Goal: Task Accomplishment & Management: Manage account settings

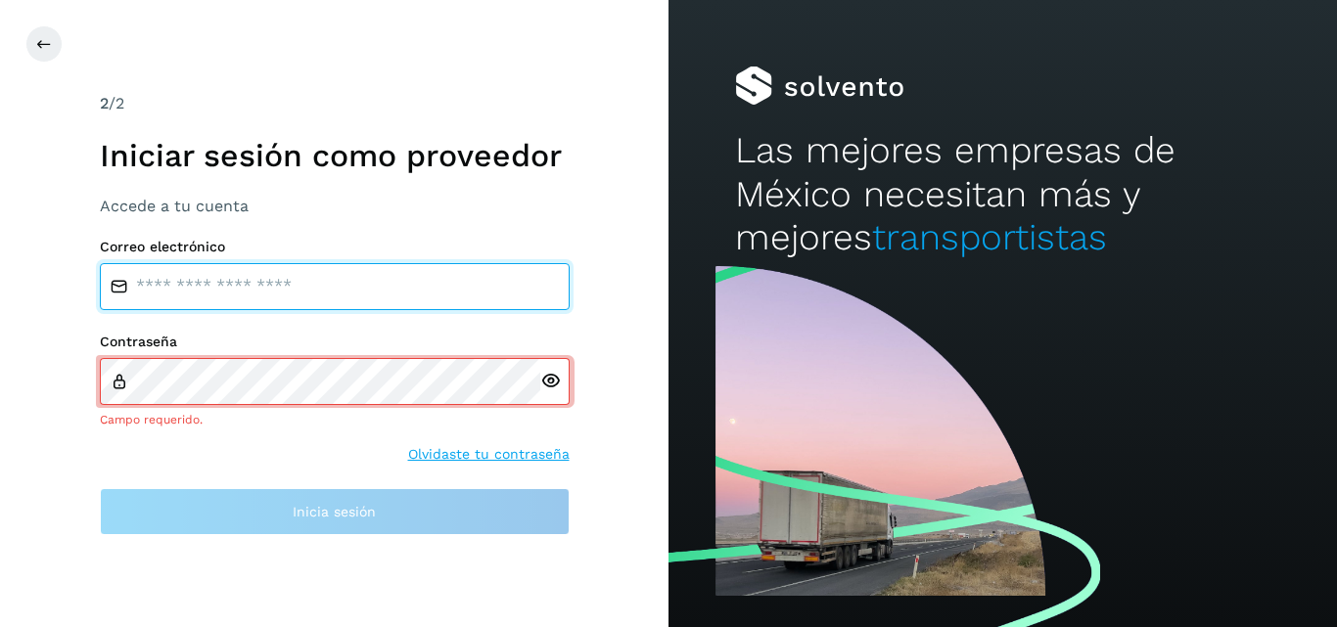
click at [155, 310] on div "Correo electrónico Contraseña Campo requerido. Olvidaste tu contraseña Inicia s…" at bounding box center [335, 387] width 470 height 297
type input "**********"
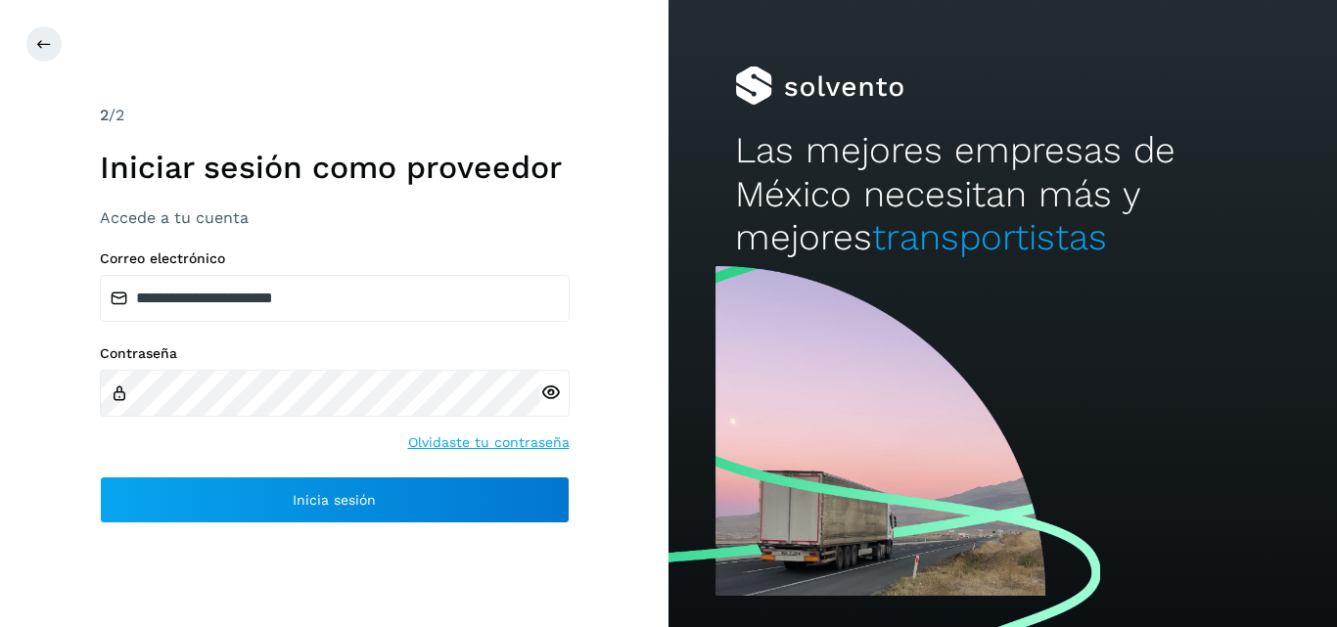
click at [546, 389] on icon at bounding box center [550, 393] width 21 height 21
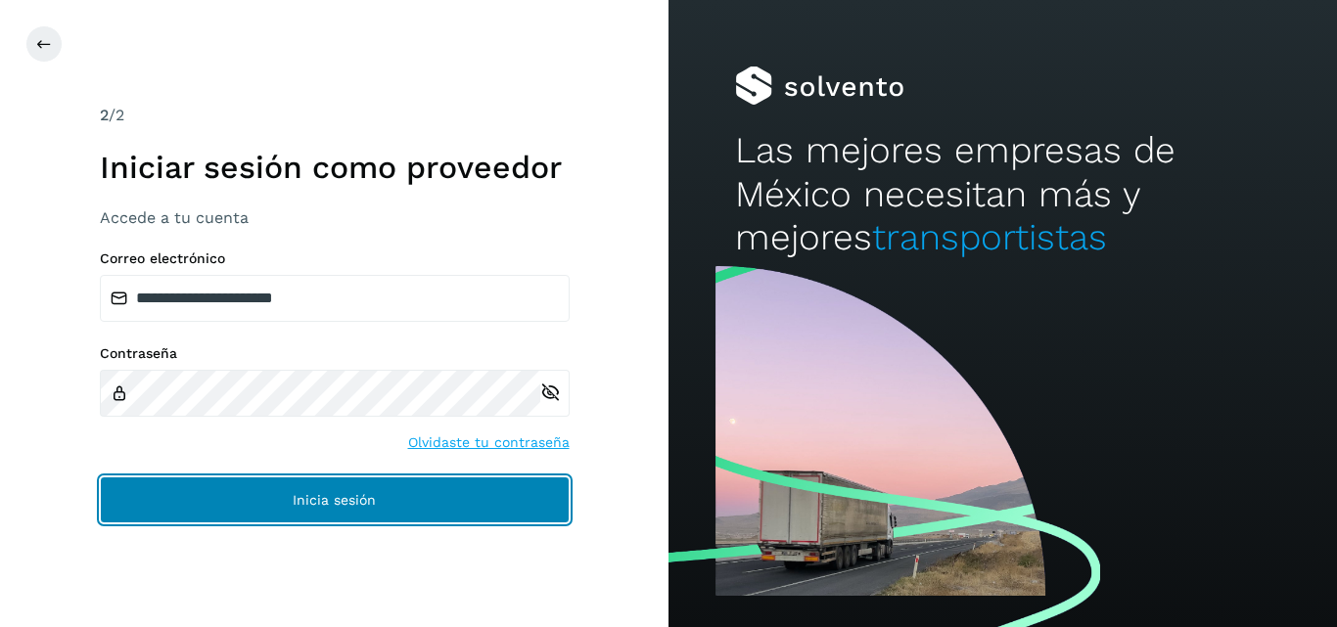
click at [271, 491] on button "Inicia sesión" at bounding box center [335, 500] width 470 height 47
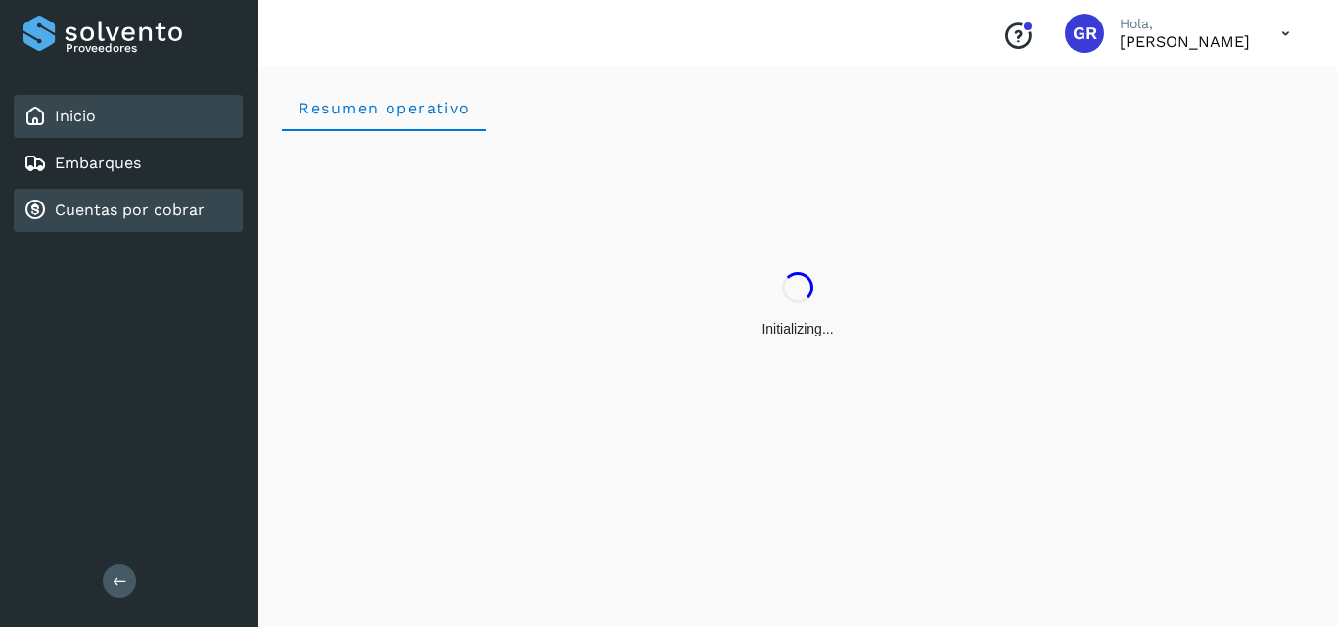
click at [153, 210] on link "Cuentas por cobrar" at bounding box center [130, 210] width 150 height 19
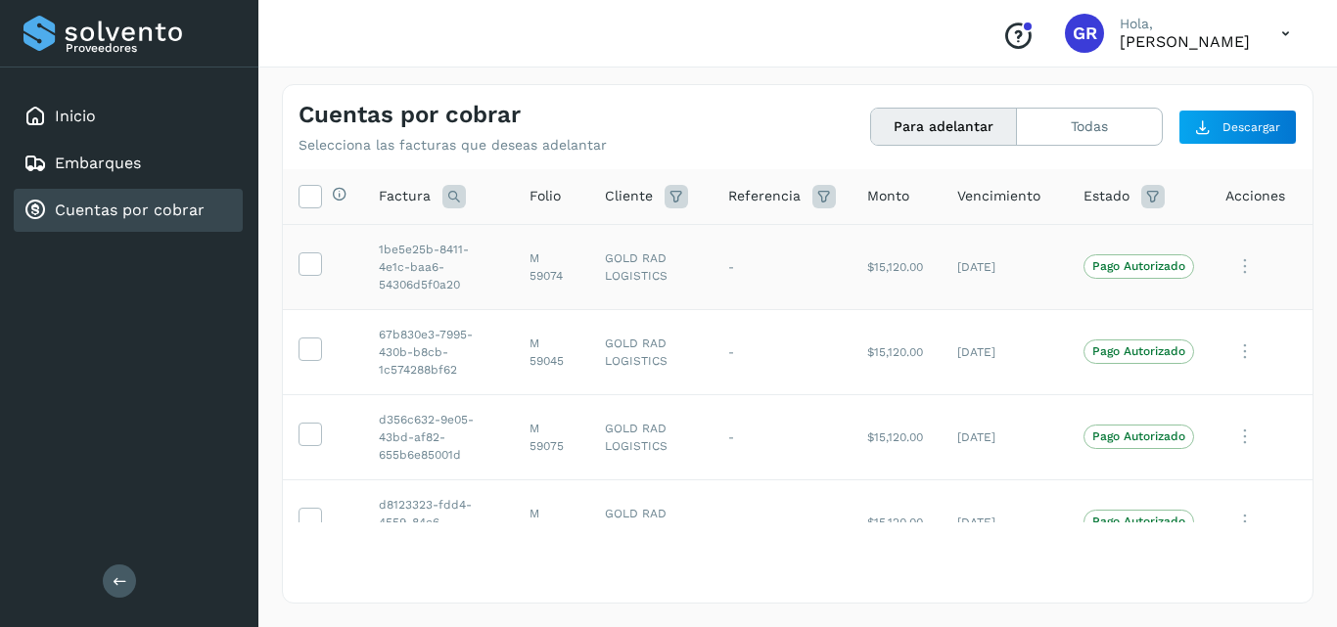
drag, startPoint x: 308, startPoint y: 269, endPoint x: 348, endPoint y: 277, distance: 40.9
click at [308, 268] on icon at bounding box center [310, 263] width 21 height 21
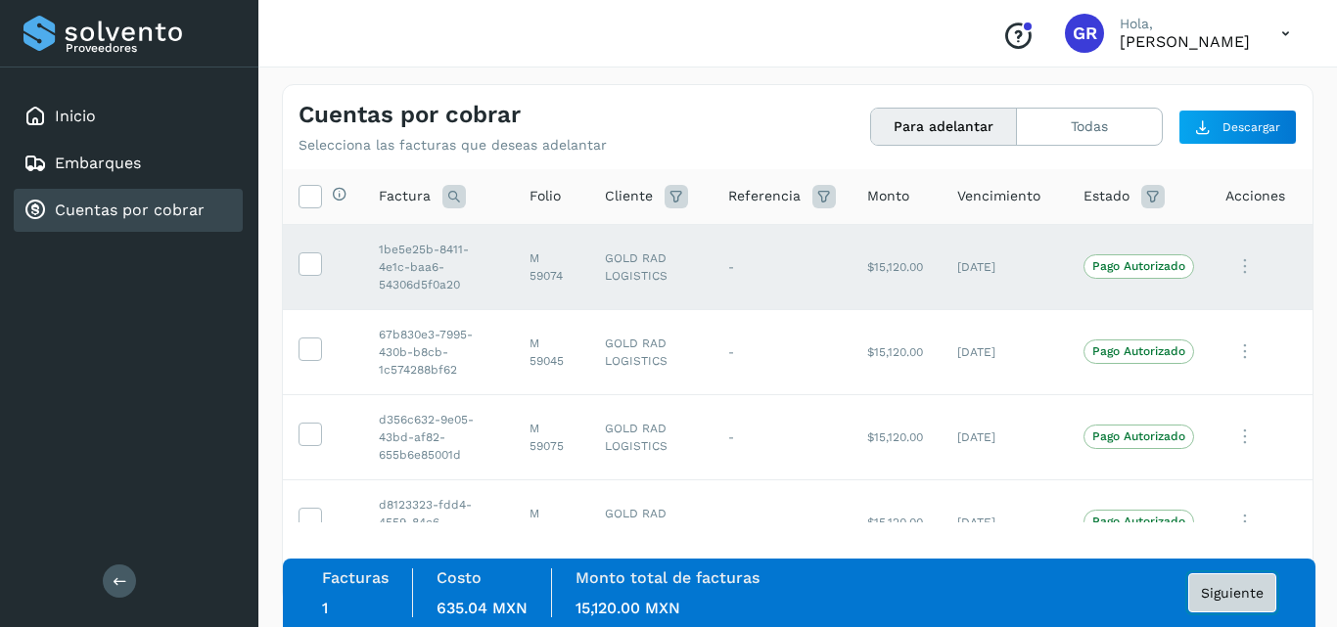
click at [1232, 596] on span "Siguiente" at bounding box center [1232, 593] width 63 height 14
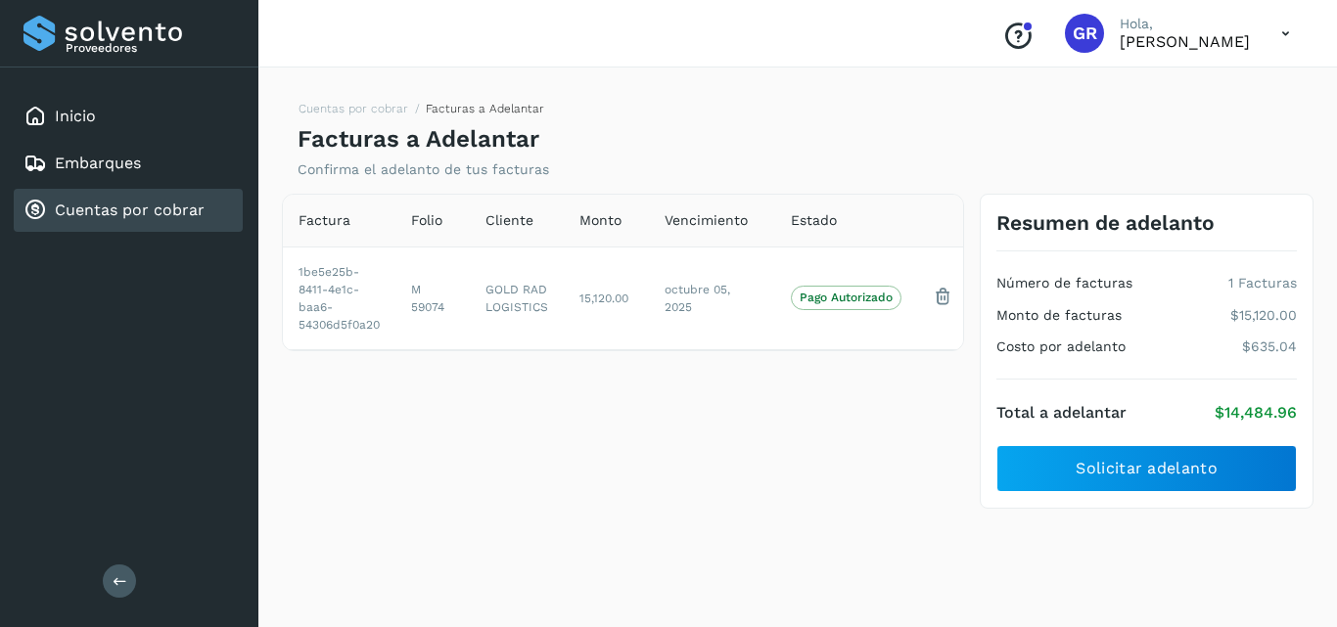
click at [81, 222] on div "Cuentas por cobrar" at bounding box center [128, 210] width 229 height 43
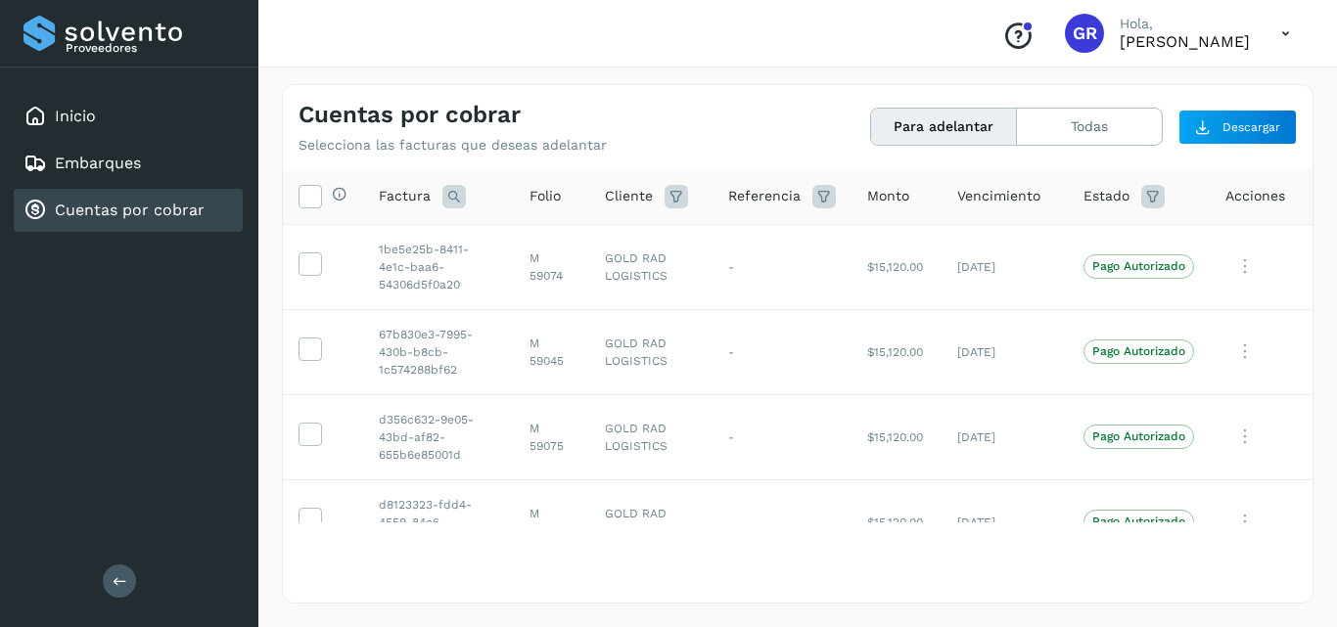
click at [538, 201] on span "Folio" at bounding box center [545, 196] width 31 height 21
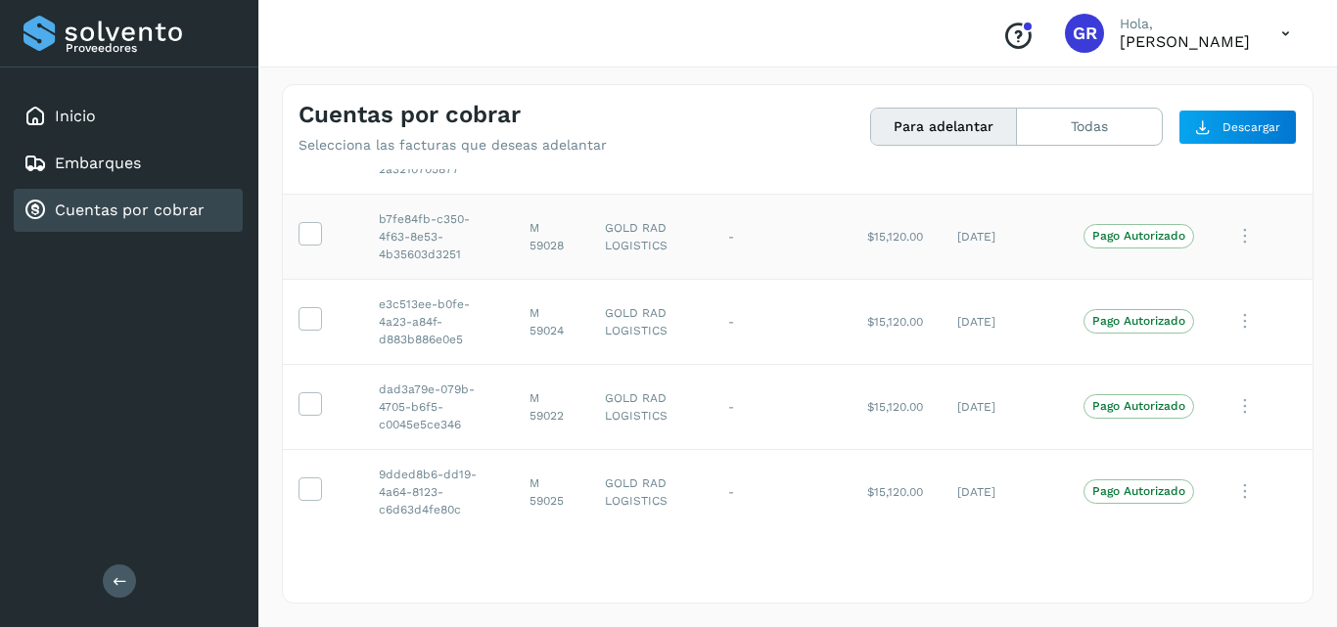
scroll to position [489, 0]
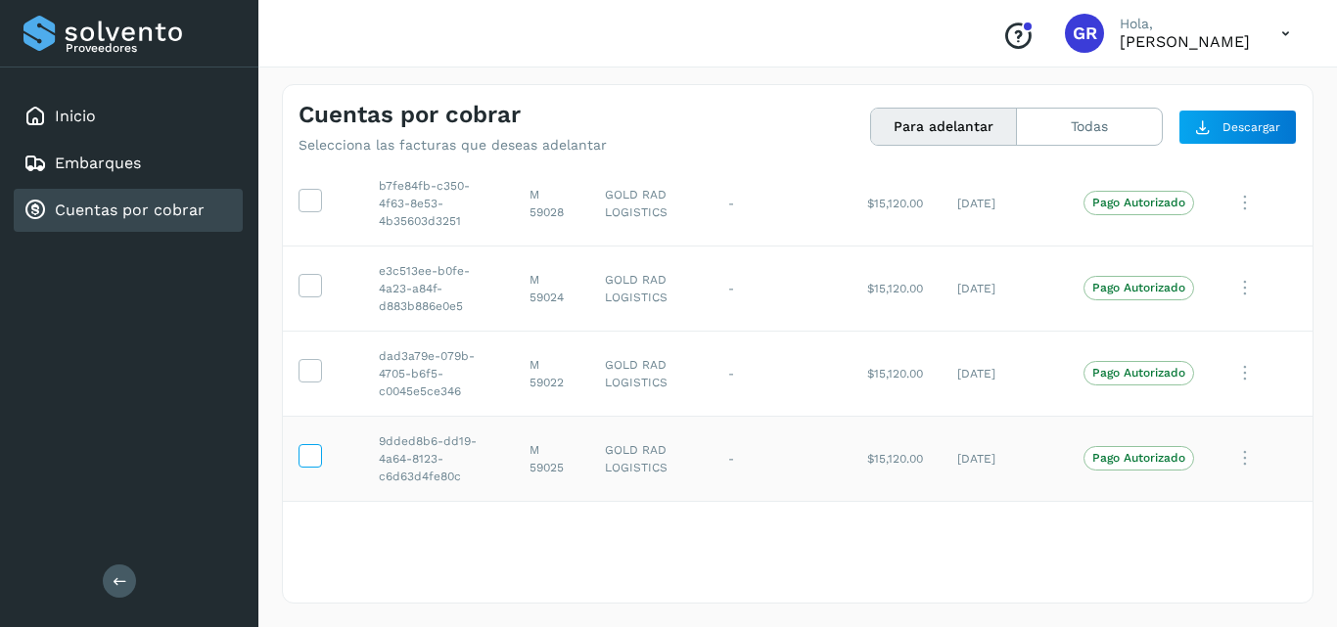
click at [313, 454] on icon at bounding box center [310, 454] width 21 height 21
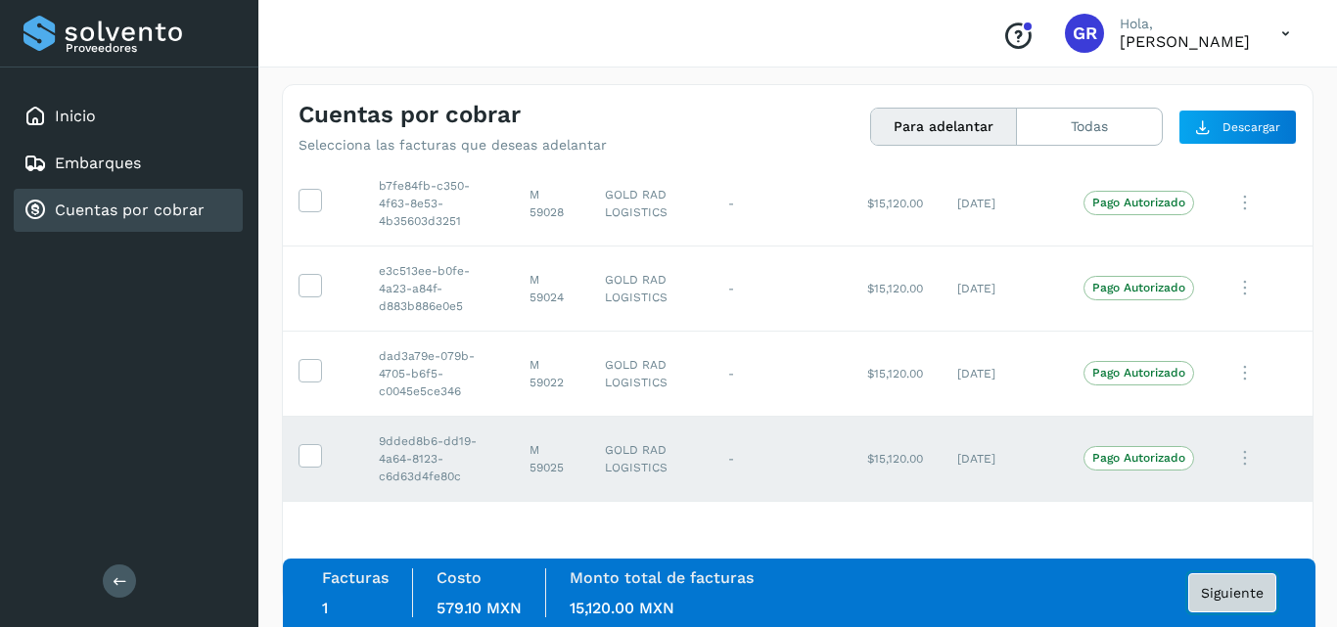
click at [1215, 595] on span "Siguiente" at bounding box center [1232, 593] width 63 height 14
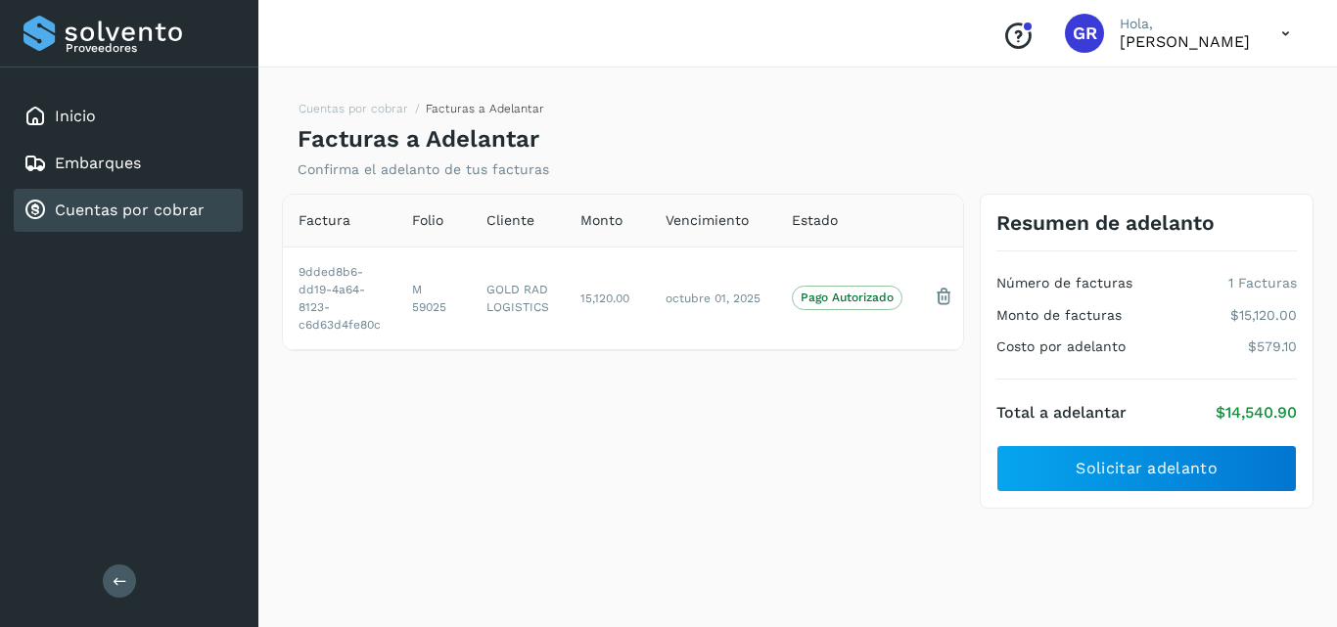
click at [87, 207] on link "Cuentas por cobrar" at bounding box center [130, 210] width 150 height 19
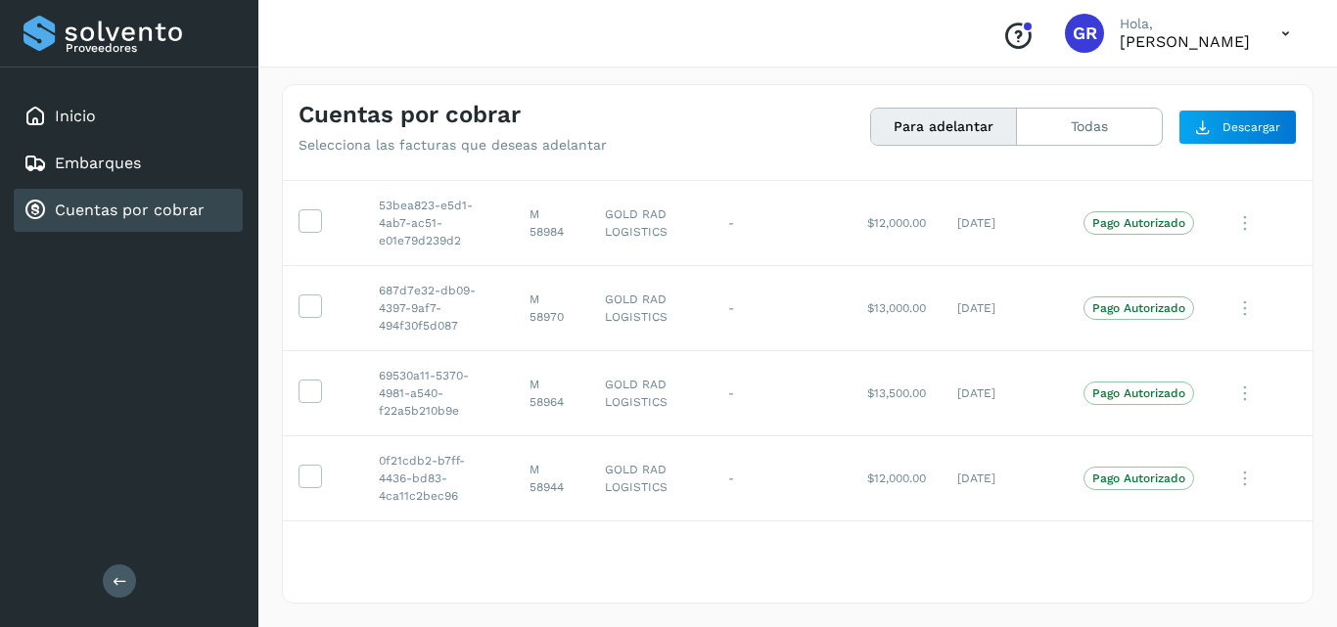
scroll to position [1576, 0]
click at [1105, 128] on button "Todas" at bounding box center [1089, 127] width 145 height 36
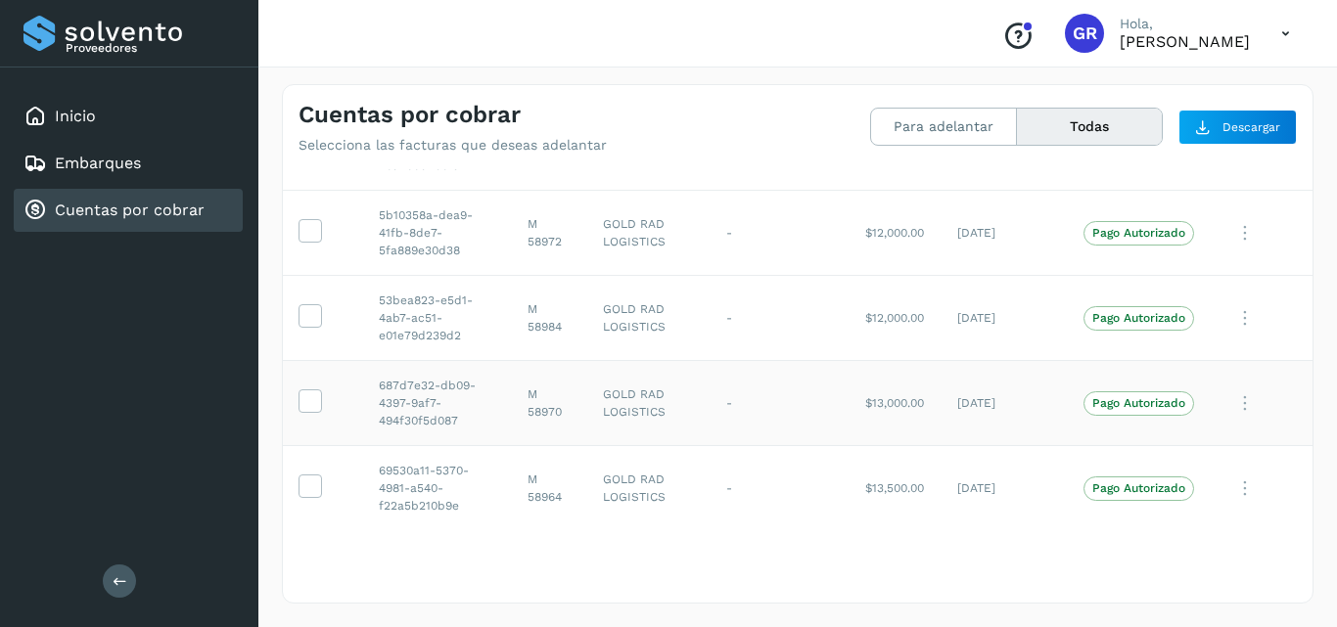
click at [457, 435] on td "687d7e32-db09-4397-9af7-494f30f5d087" at bounding box center [437, 403] width 149 height 85
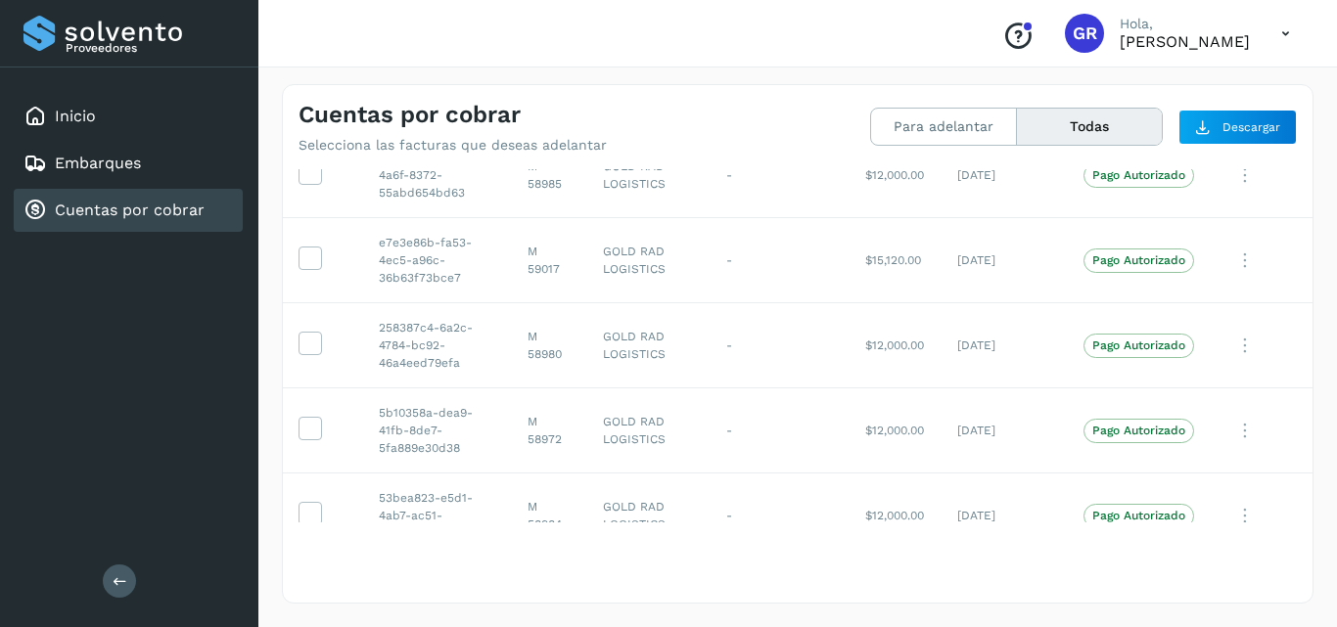
scroll to position [1175, 0]
